Goal: Task Accomplishment & Management: Use online tool/utility

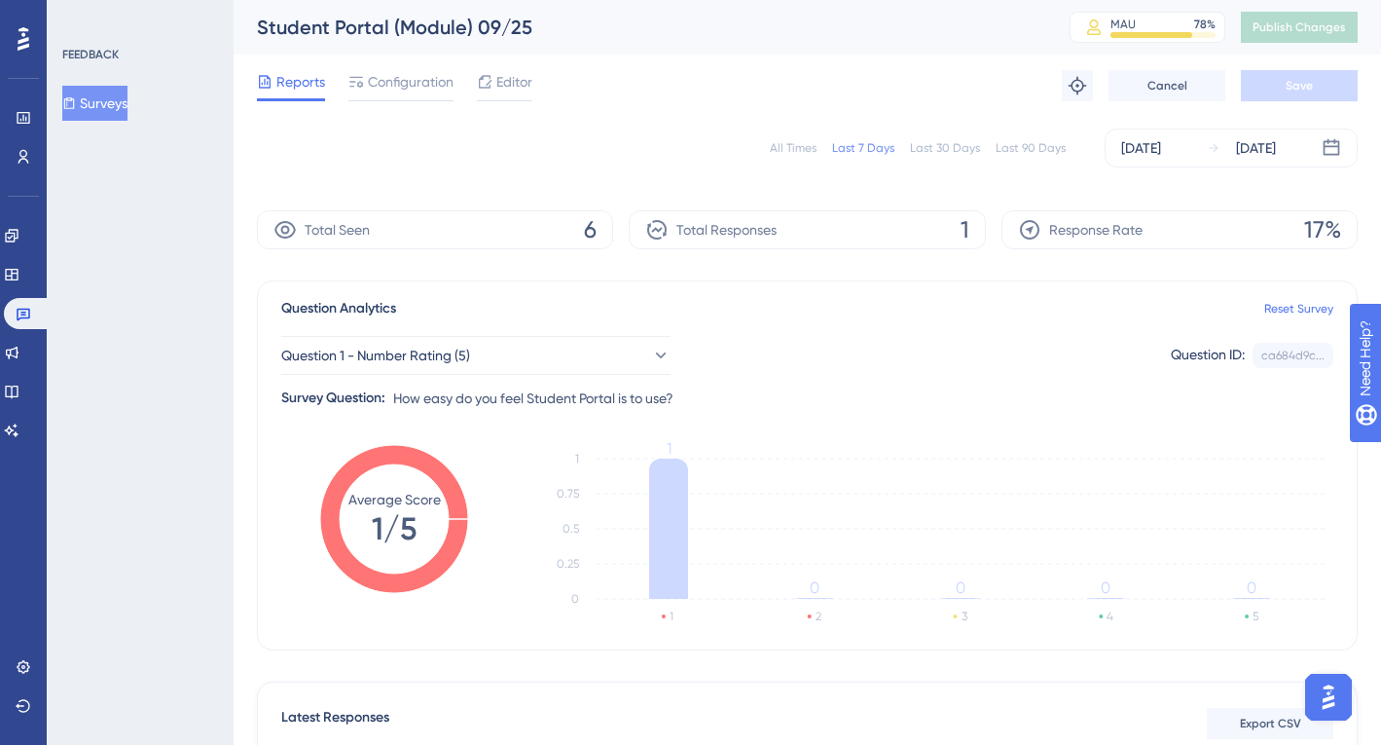
click at [797, 143] on div "All Times" at bounding box center [793, 148] width 47 height 16
click at [532, 351] on button "Question 1 - Number Rating (5)" at bounding box center [475, 355] width 389 height 39
click at [445, 354] on span "Question 1 - Number Rating (5)" at bounding box center [376, 355] width 189 height 23
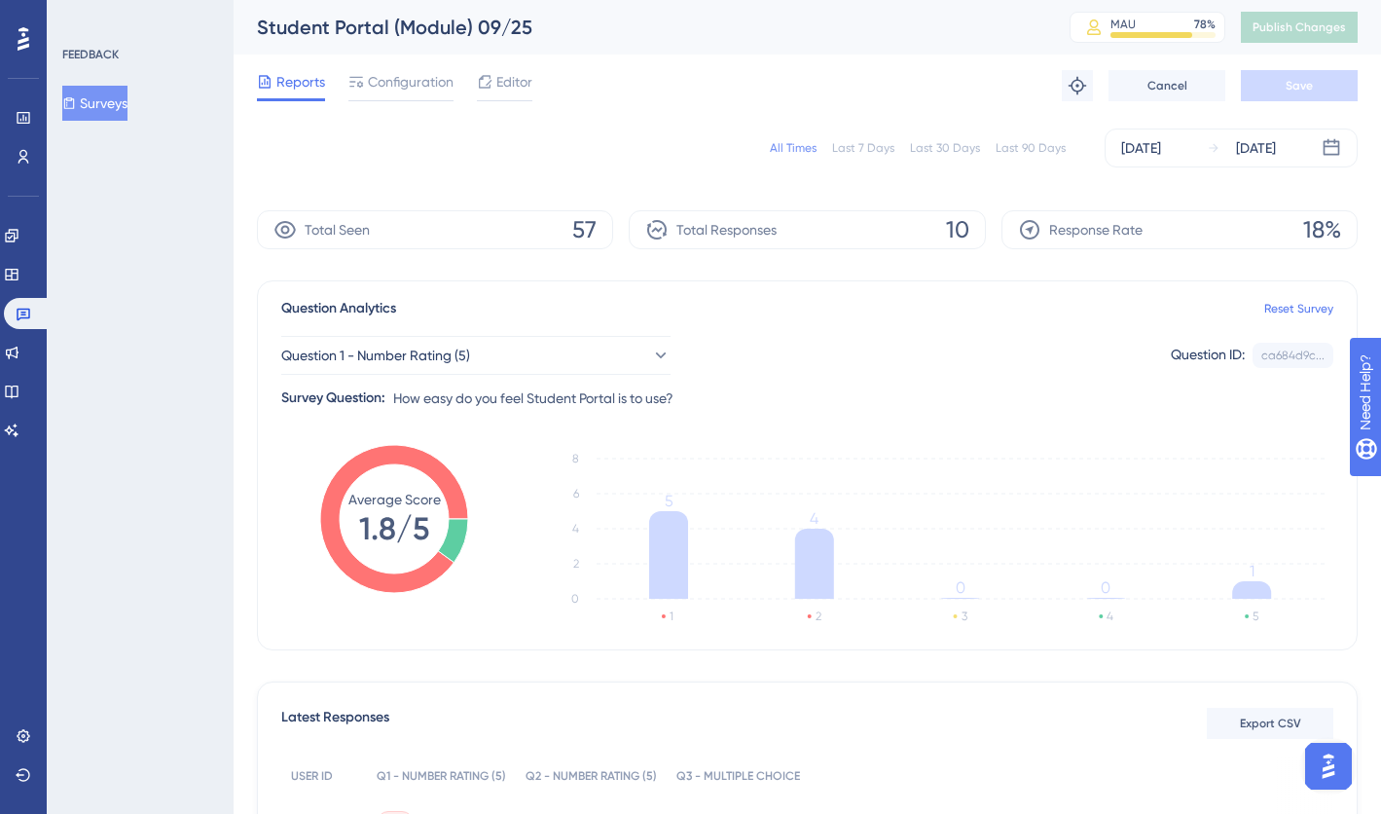
click at [96, 102] on button "Surveys" at bounding box center [94, 103] width 65 height 35
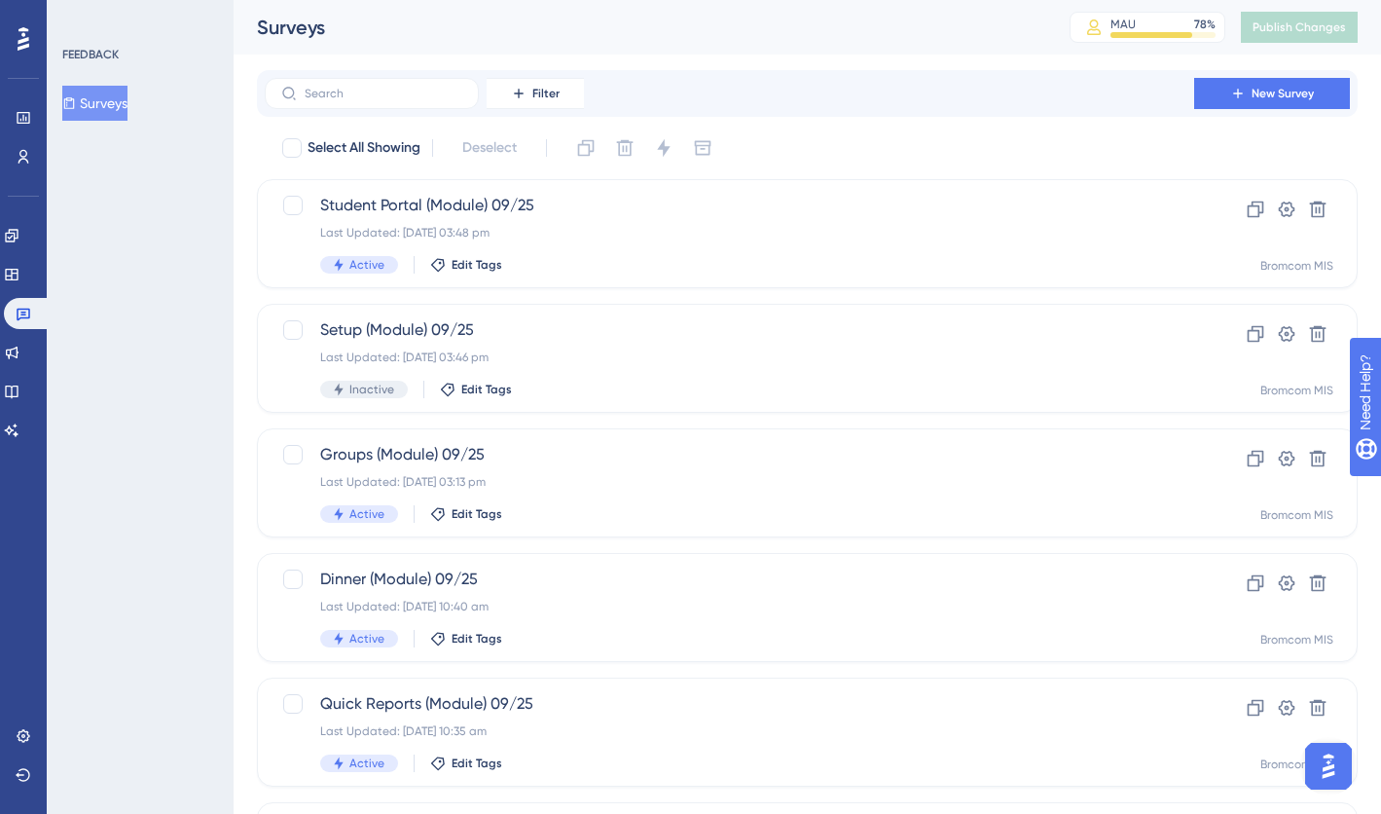
click at [1240, 76] on div "Filter New Survey" at bounding box center [807, 93] width 1101 height 47
click at [1233, 86] on icon at bounding box center [1238, 94] width 16 height 16
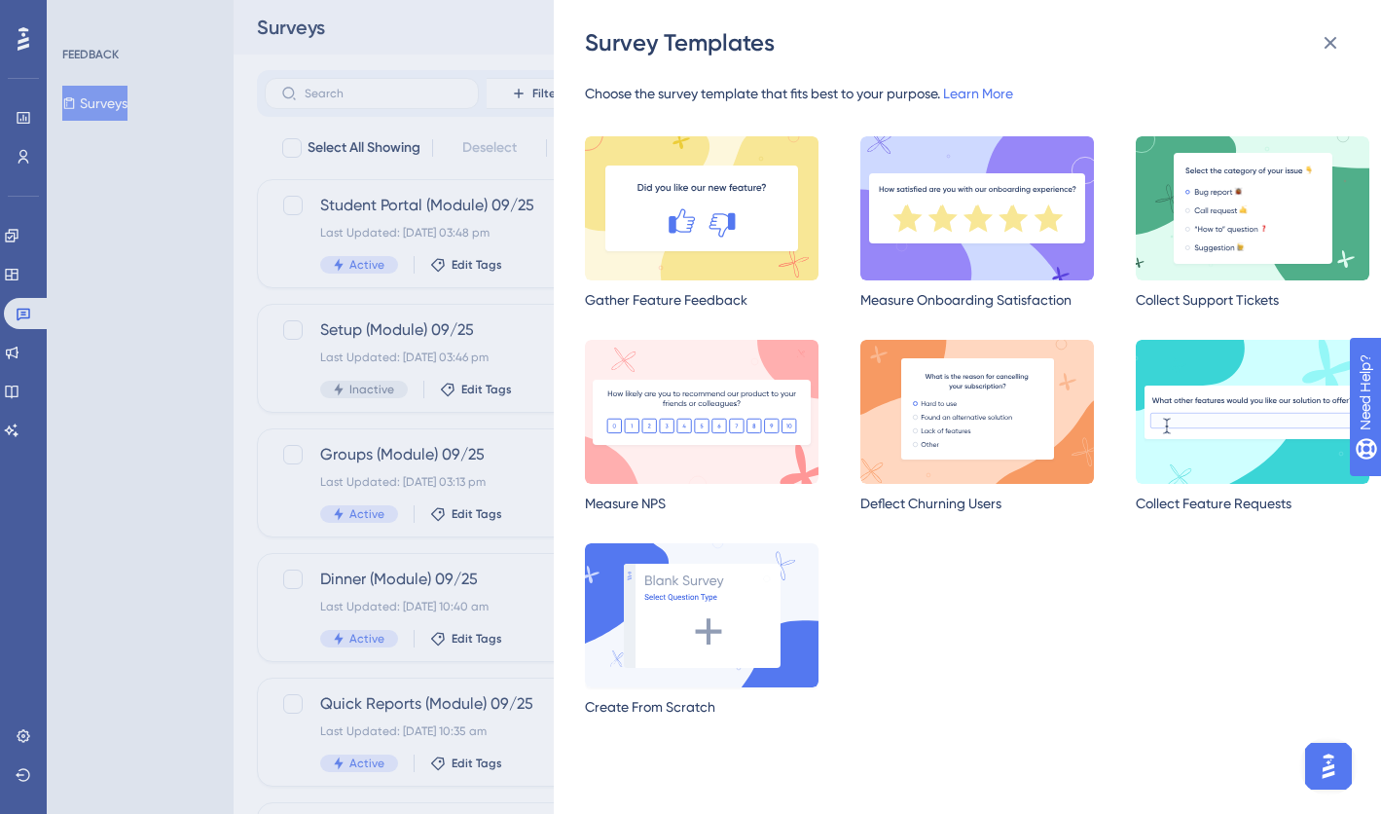
click at [714, 634] on img at bounding box center [702, 615] width 234 height 144
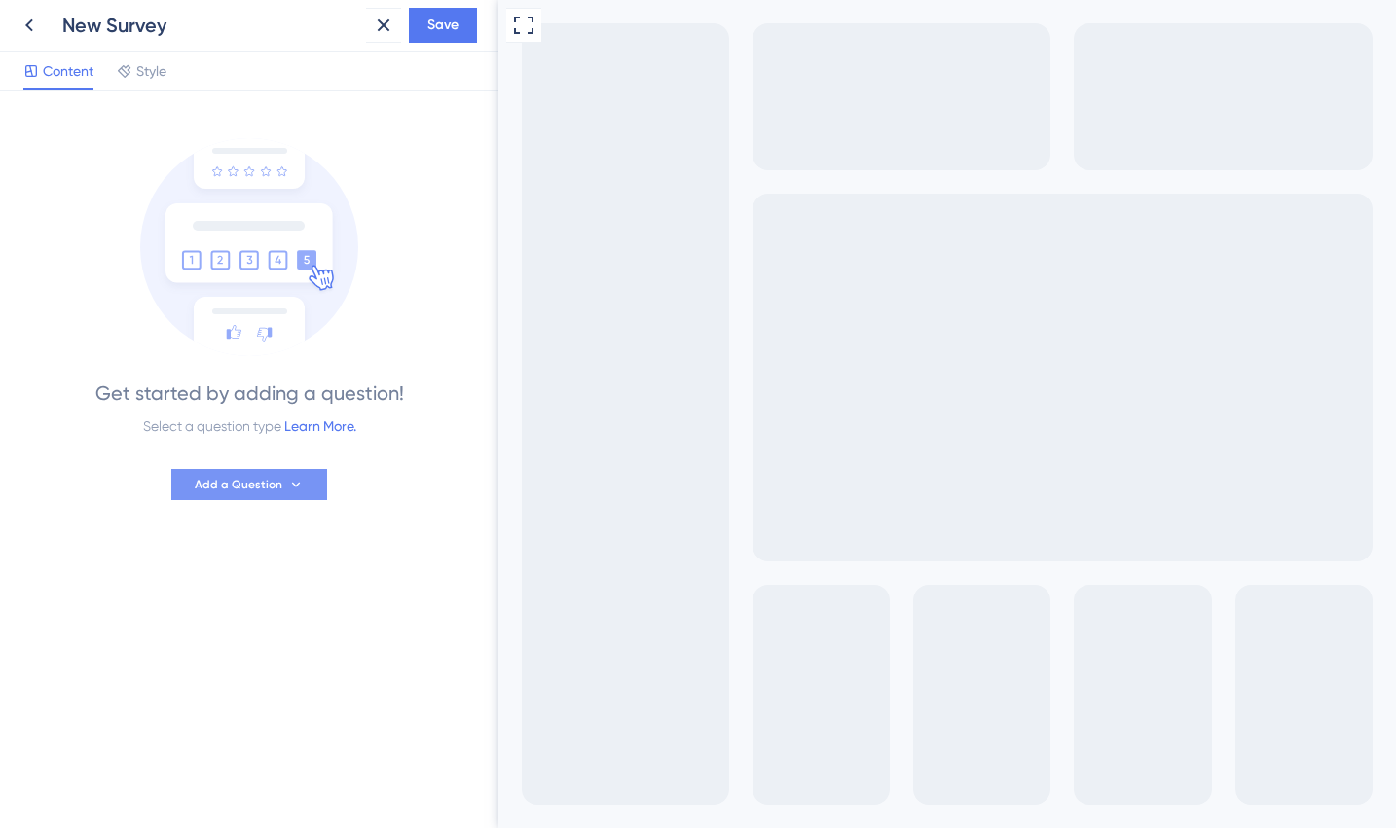
click at [273, 483] on span "Add a Question" at bounding box center [239, 485] width 88 height 16
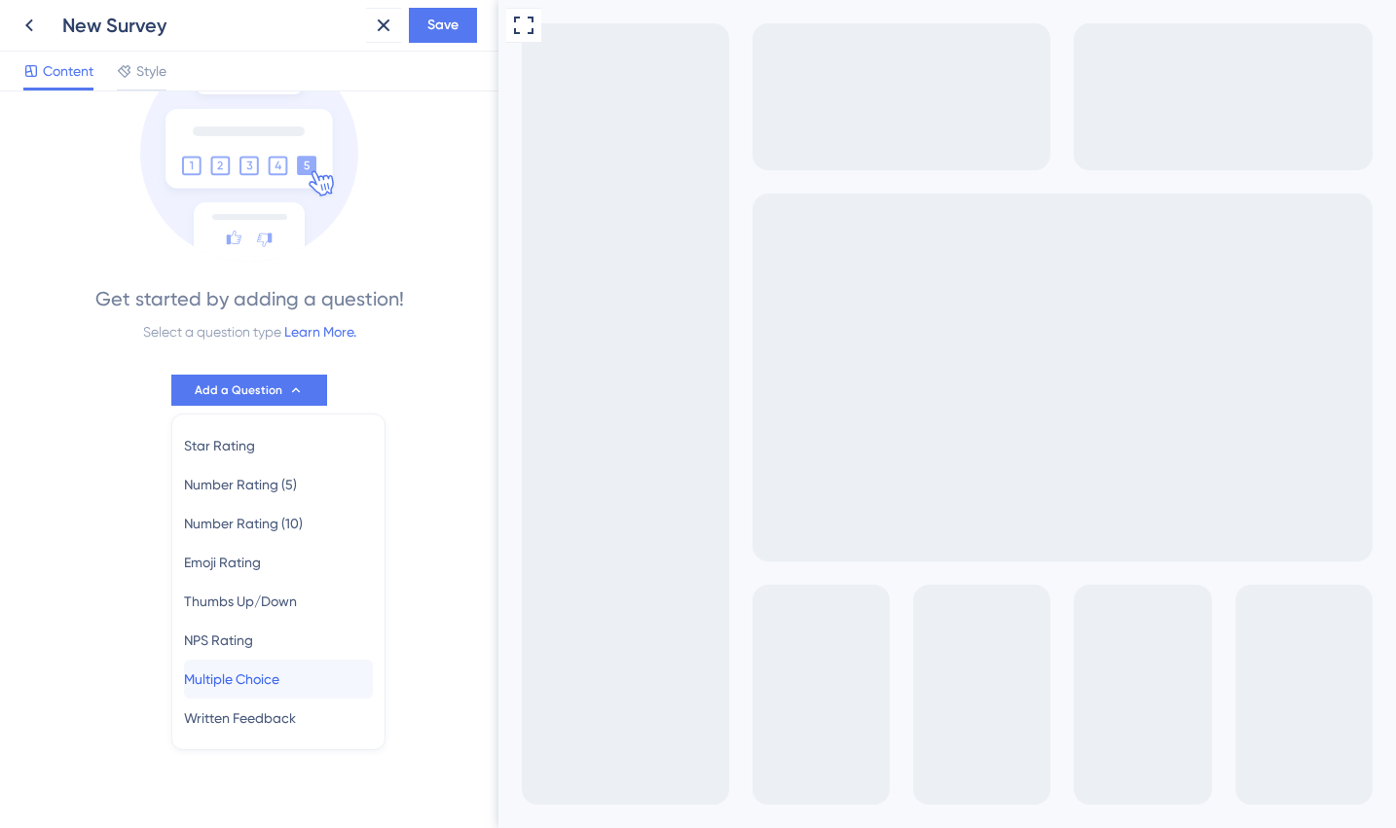
drag, startPoint x: 280, startPoint y: 679, endPoint x: 215, endPoint y: 671, distance: 65.8
click at [215, 671] on span "Multiple Choice" at bounding box center [231, 679] width 95 height 23
